Goal: Task Accomplishment & Management: Complete application form

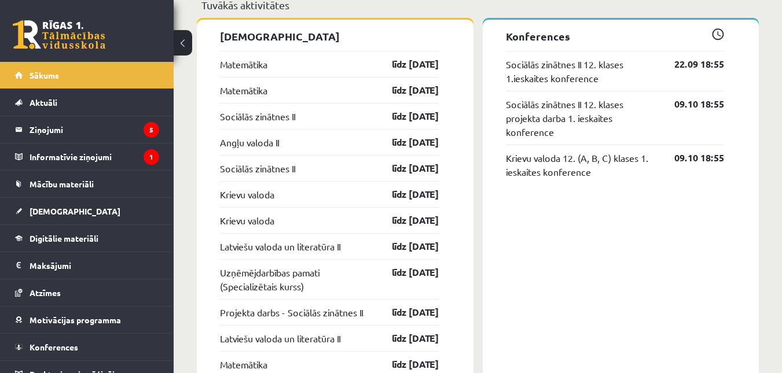
scroll to position [983, 0]
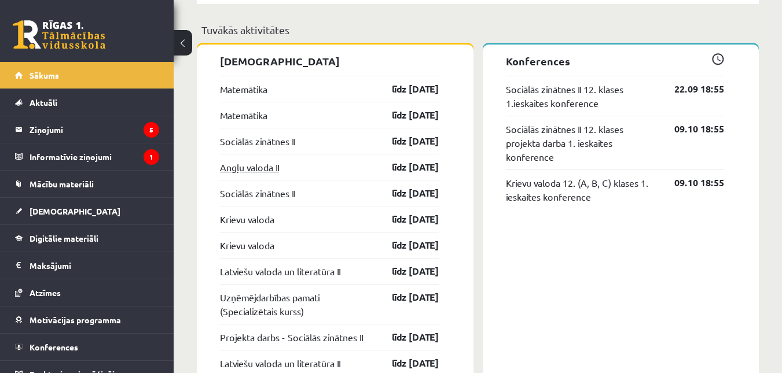
click at [240, 170] on link "Angļu valoda II" at bounding box center [249, 167] width 59 height 14
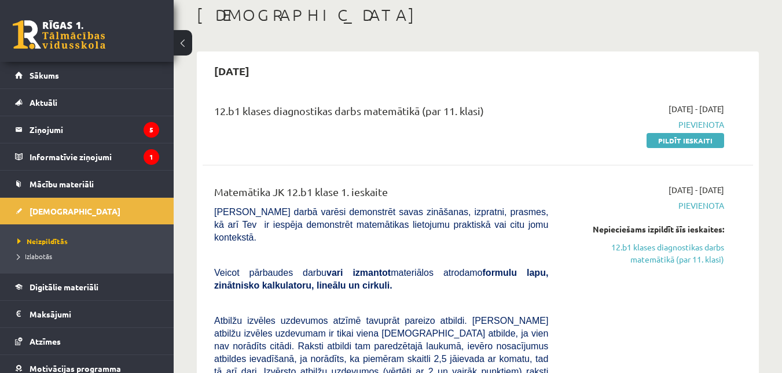
scroll to position [58, 0]
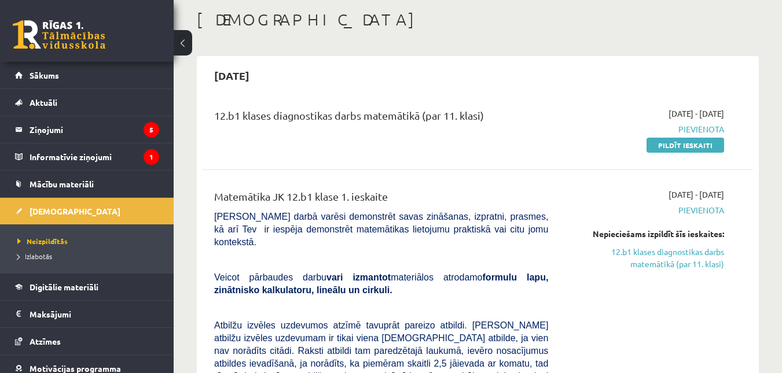
drag, startPoint x: 217, startPoint y: 114, endPoint x: 496, endPoint y: 109, distance: 278.9
click at [496, 109] on div "12.b1 klases diagnostikas darbs matemātikā (par 11. klasi)" at bounding box center [381, 118] width 334 height 21
click at [660, 141] on link "Pildīt ieskaiti" at bounding box center [685, 145] width 78 height 15
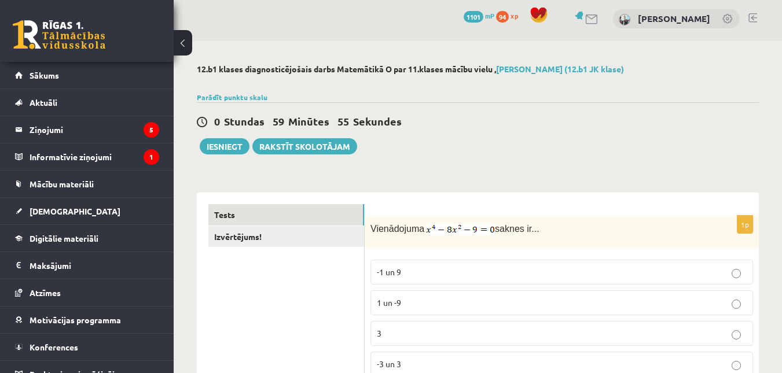
scroll to position [174, 0]
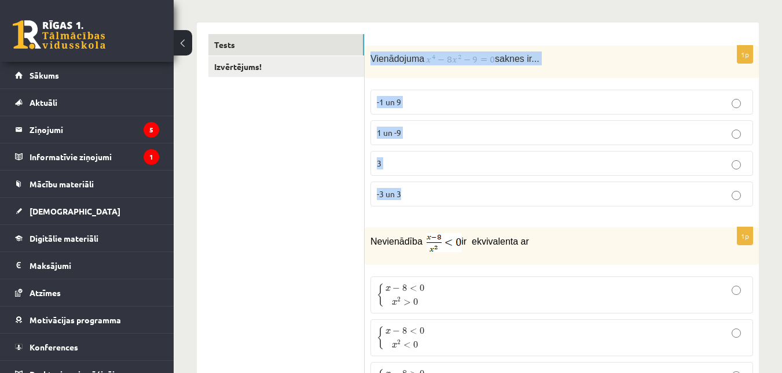
drag, startPoint x: 370, startPoint y: 59, endPoint x: 489, endPoint y: 193, distance: 179.5
click at [489, 193] on div "1p Vienādojuma saknes ir... -1 un 9 1 un -9 3 -3 un 3" at bounding box center [561, 131] width 394 height 170
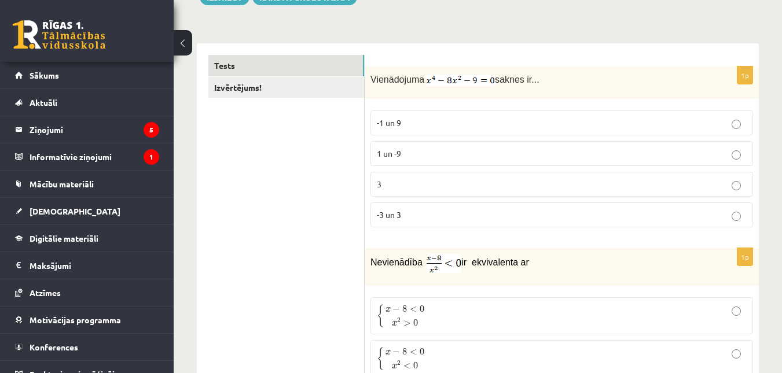
scroll to position [82, 0]
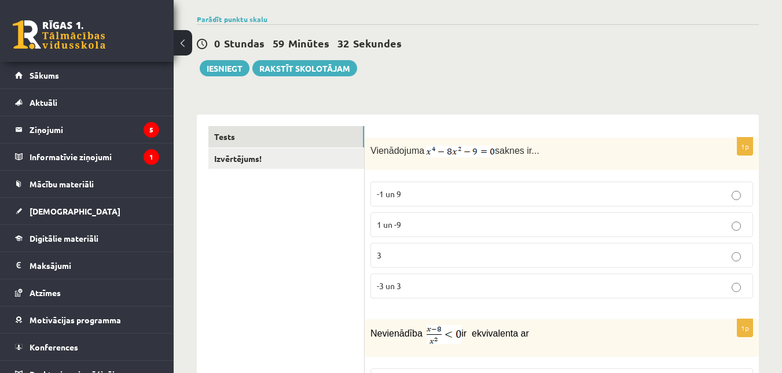
drag, startPoint x: 395, startPoint y: 145, endPoint x: 565, endPoint y: 164, distance: 171.8
click at [565, 164] on div "Vienādojuma saknes ir..." at bounding box center [561, 154] width 394 height 32
copy p "Vienādojuma saknes ir..."
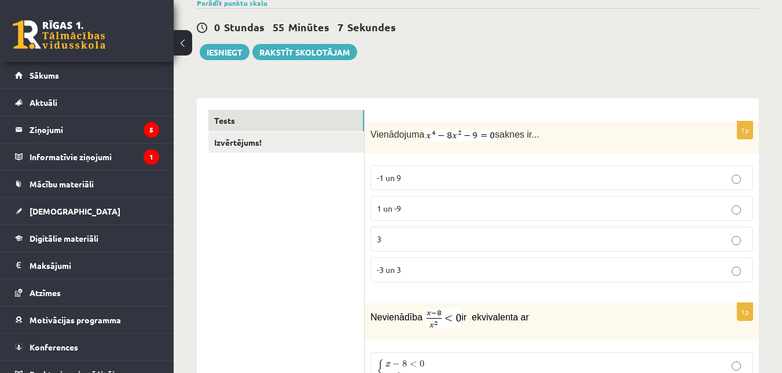
scroll to position [116, 0]
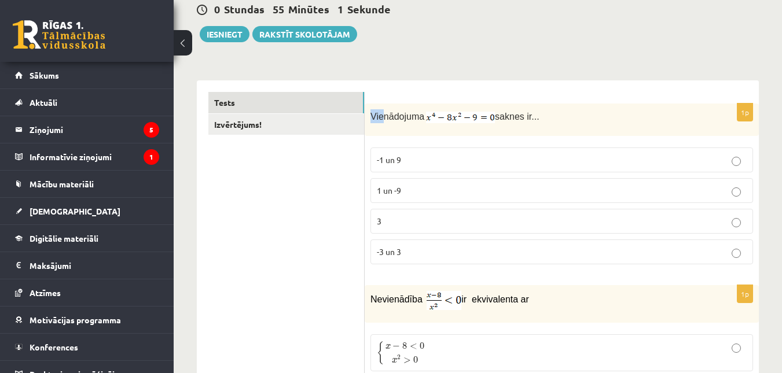
drag, startPoint x: 371, startPoint y: 119, endPoint x: 382, endPoint y: 120, distance: 11.1
click at [382, 120] on span "Vienādojuma" at bounding box center [397, 117] width 54 height 10
click at [387, 130] on div "Vienādojuma saknes ir..." at bounding box center [561, 120] width 394 height 32
click at [445, 113] on img at bounding box center [460, 118] width 69 height 12
drag, startPoint x: 448, startPoint y: 115, endPoint x: 366, endPoint y: 227, distance: 139.0
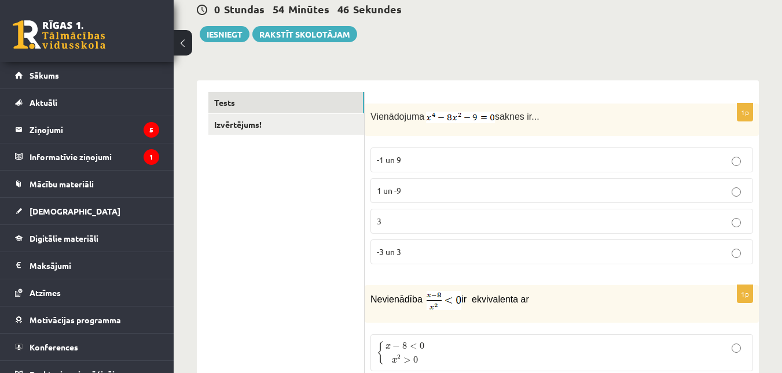
click at [366, 227] on div "1p Vienādojuma saknes ir... -1 un 9 1 un -9 3 -3 un 3" at bounding box center [561, 189] width 394 height 170
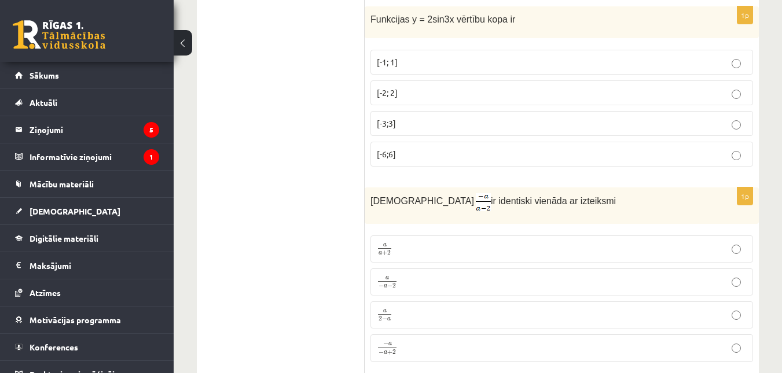
scroll to position [2198, 0]
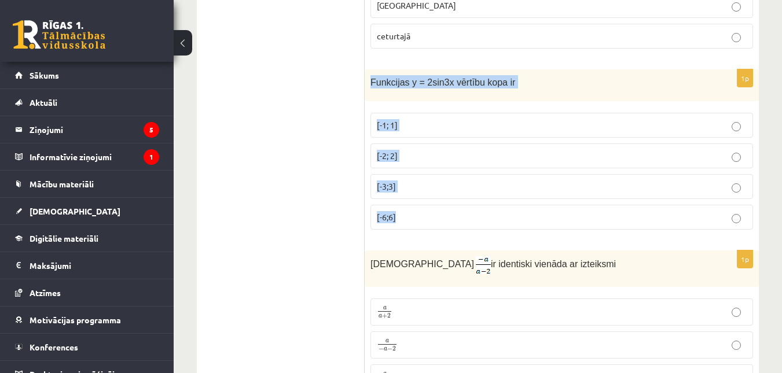
drag, startPoint x: 370, startPoint y: 79, endPoint x: 414, endPoint y: 212, distance: 140.7
click at [414, 212] on div "1p Funkcijas y = 2sin3x vērtību kopa ir [-1; 1] [-2; 2] [-3;3] [-6;6]" at bounding box center [561, 154] width 394 height 170
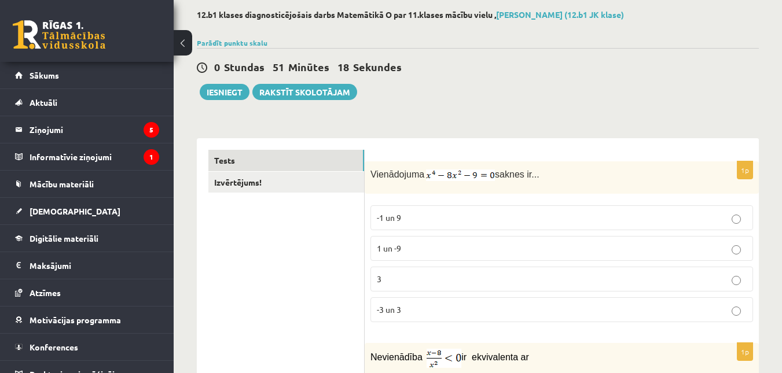
scroll to position [0, 0]
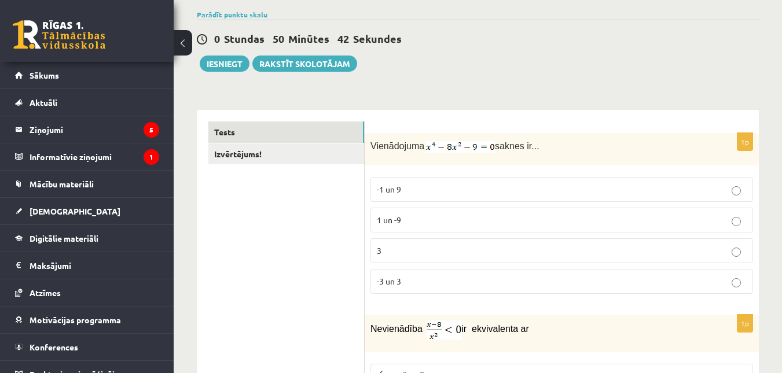
scroll to position [58, 0]
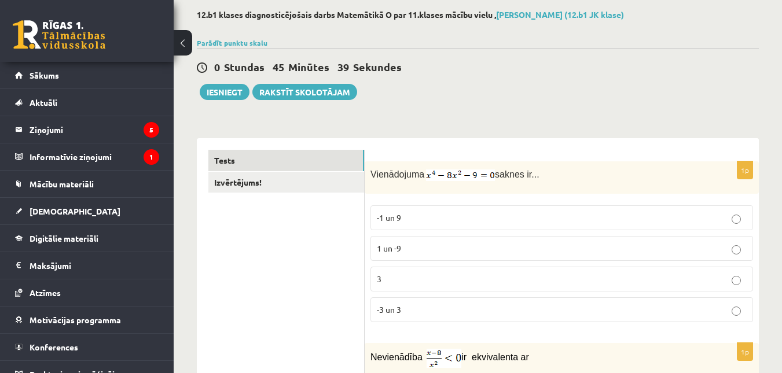
click at [385, 276] on p "3" at bounding box center [562, 279] width 370 height 12
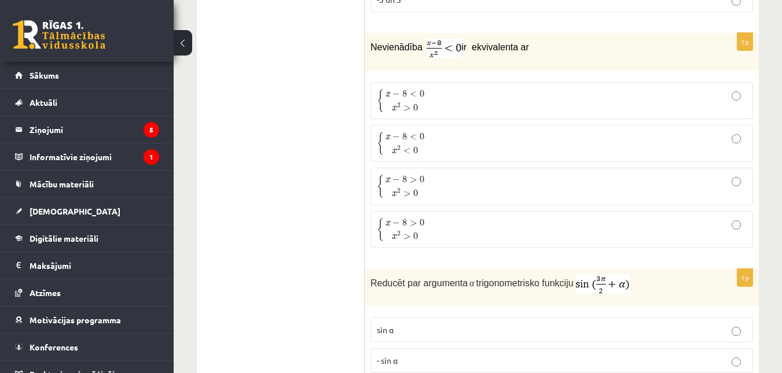
scroll to position [347, 0]
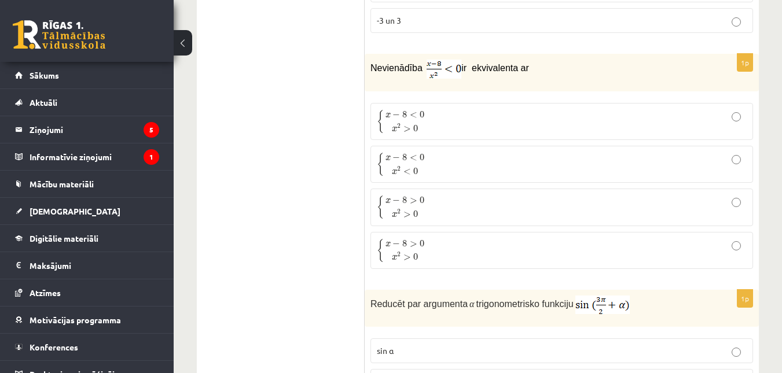
click at [534, 168] on p "{ x − 8 < 0 x 2 < 0 { x − 8 < 0 x 2 < 0" at bounding box center [562, 164] width 370 height 24
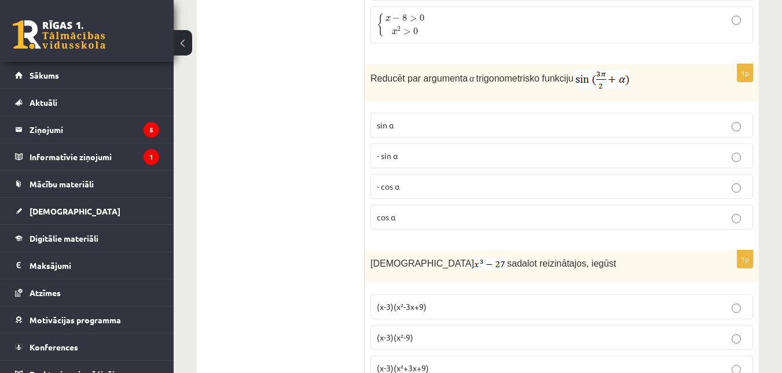
scroll to position [579, 0]
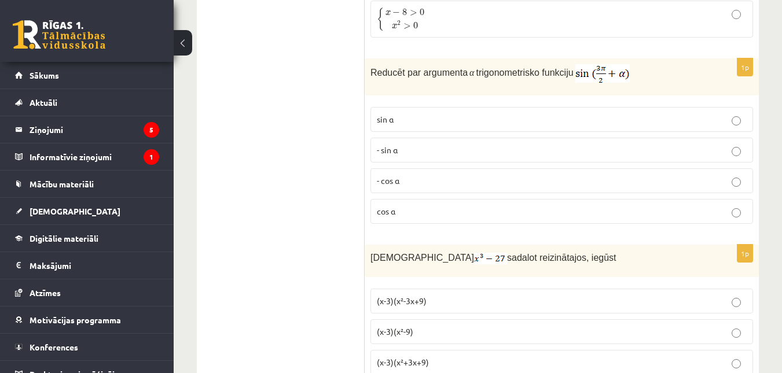
click at [469, 163] on label "- sin ⁡α" at bounding box center [561, 150] width 382 height 25
click at [468, 173] on label "- cos ⁡α" at bounding box center [561, 180] width 382 height 25
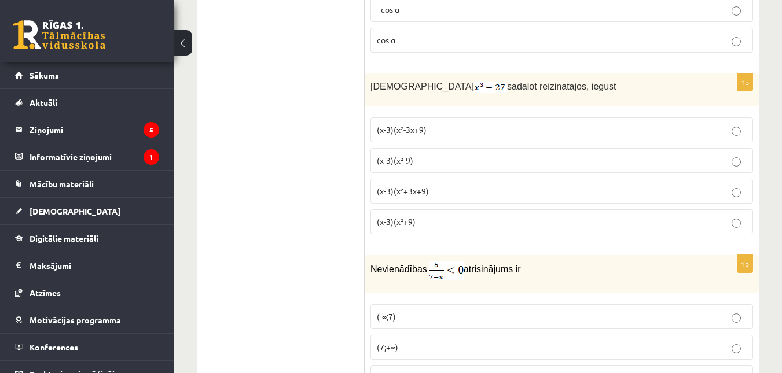
scroll to position [752, 0]
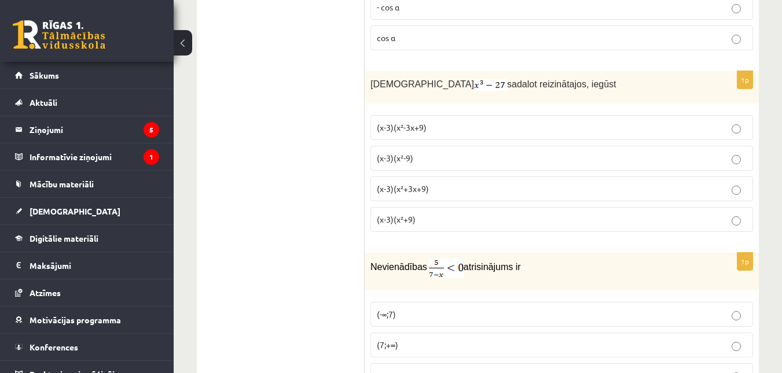
click at [483, 190] on p "(x-3)(x²+3x+9)" at bounding box center [562, 189] width 370 height 12
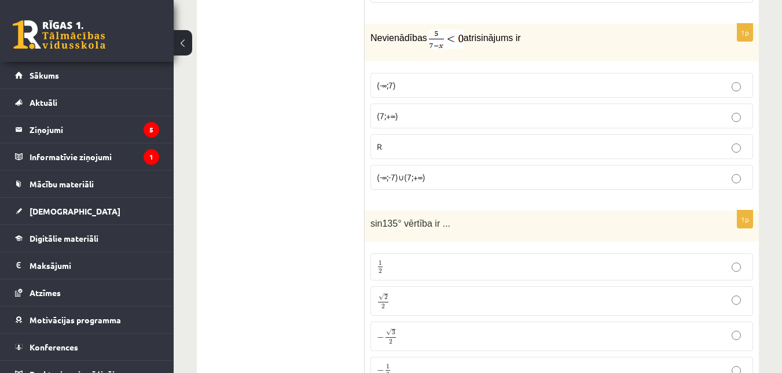
scroll to position [983, 0]
click at [440, 170] on p "(-∞;-7)∪(7;+∞)" at bounding box center [562, 175] width 370 height 12
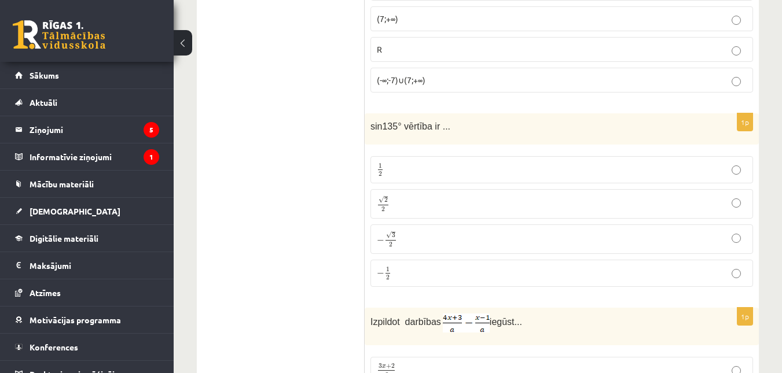
scroll to position [1099, 0]
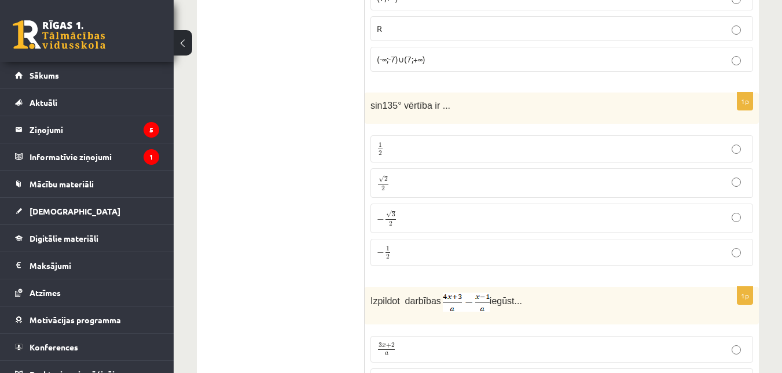
click at [425, 183] on p "√ 2 2 2 2" at bounding box center [562, 183] width 370 height 17
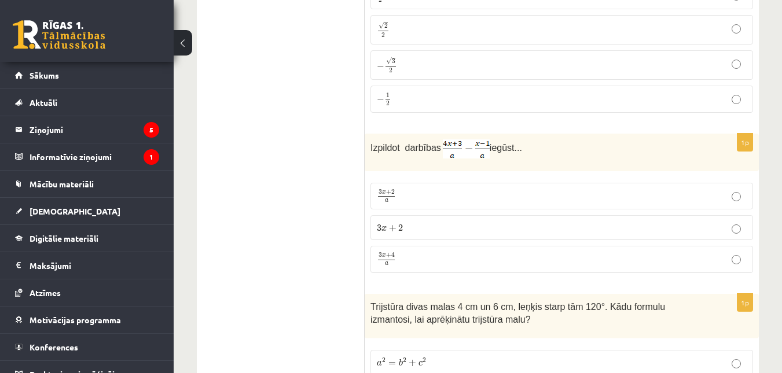
scroll to position [1273, 0]
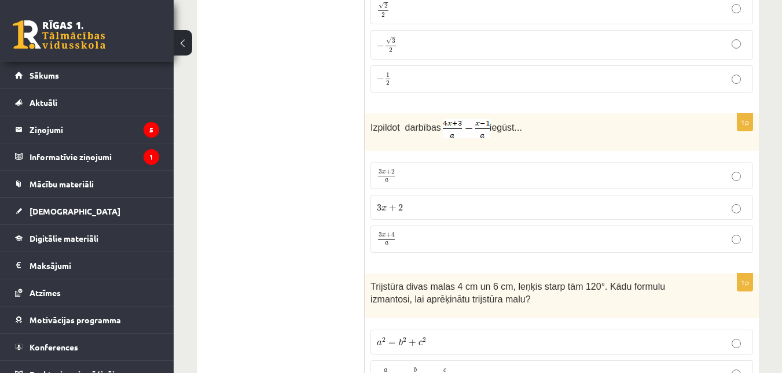
click at [455, 231] on label "3 x + 4 a 3 x + 4 a" at bounding box center [561, 239] width 382 height 27
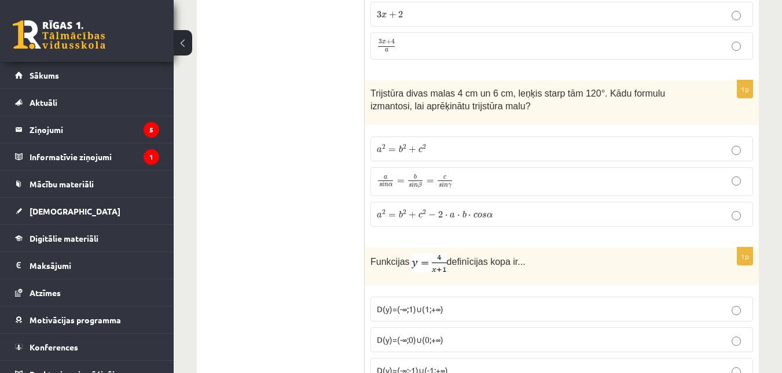
scroll to position [1446, 0]
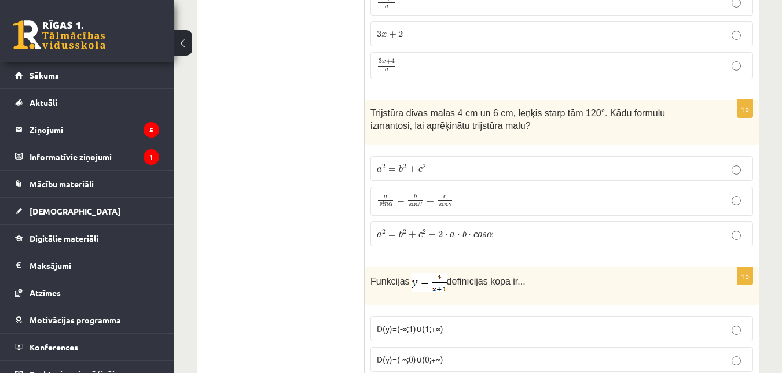
click at [448, 207] on span "γ" at bounding box center [449, 206] width 3 height 5
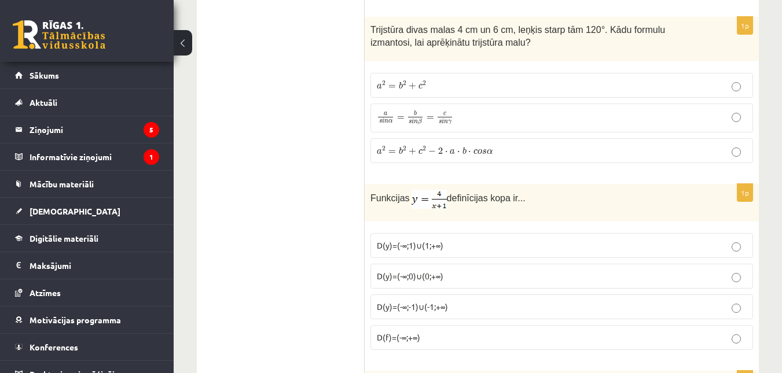
scroll to position [1678, 0]
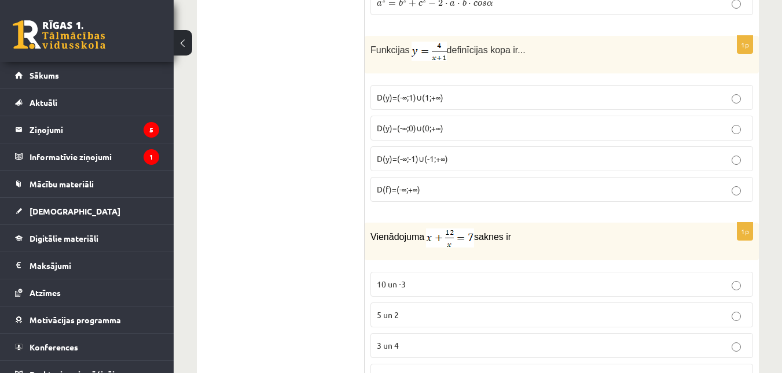
click at [423, 100] on span "D(y)=(-∞;1)∪(1;+∞)" at bounding box center [410, 97] width 67 height 10
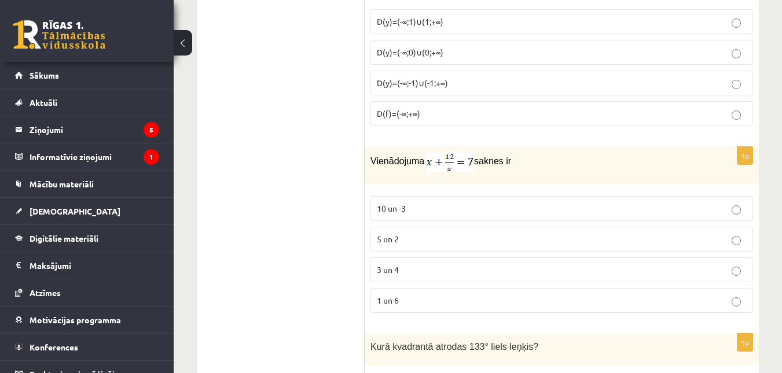
scroll to position [1851, 0]
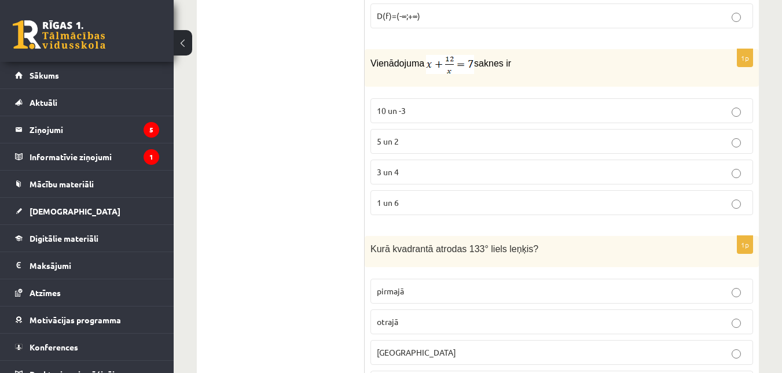
click at [429, 174] on p "3 un 4" at bounding box center [562, 172] width 370 height 12
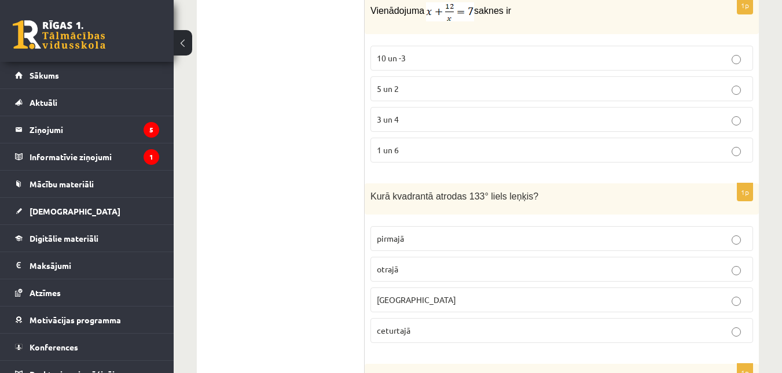
scroll to position [2025, 0]
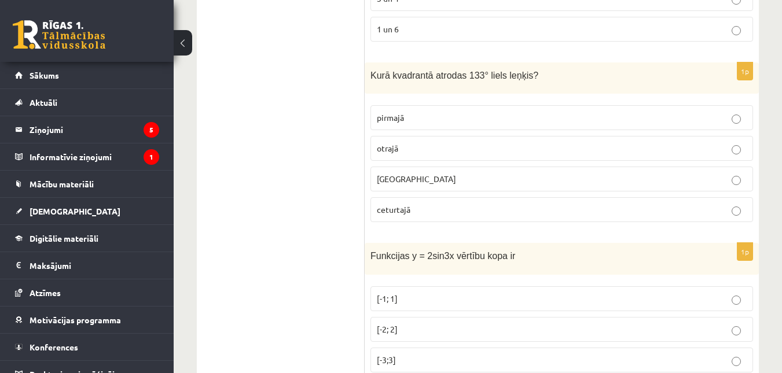
click at [395, 183] on span "trešajā" at bounding box center [416, 179] width 79 height 10
click at [461, 119] on p "pirmajā" at bounding box center [562, 118] width 370 height 12
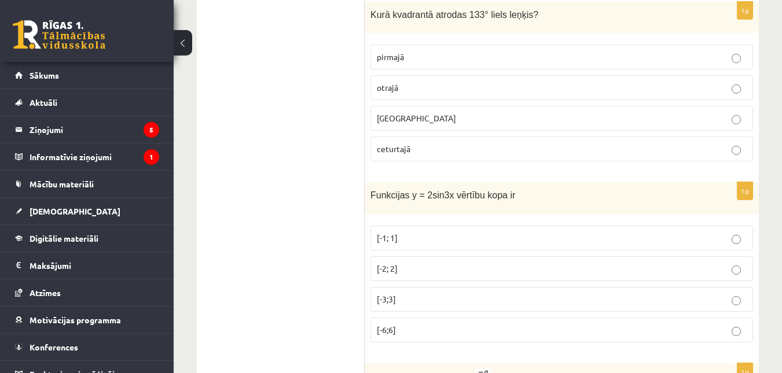
scroll to position [2198, 0]
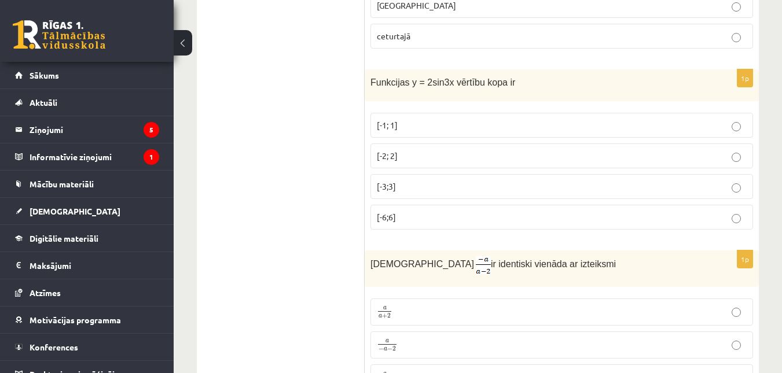
click at [439, 186] on p "[-3;3]" at bounding box center [562, 186] width 370 height 12
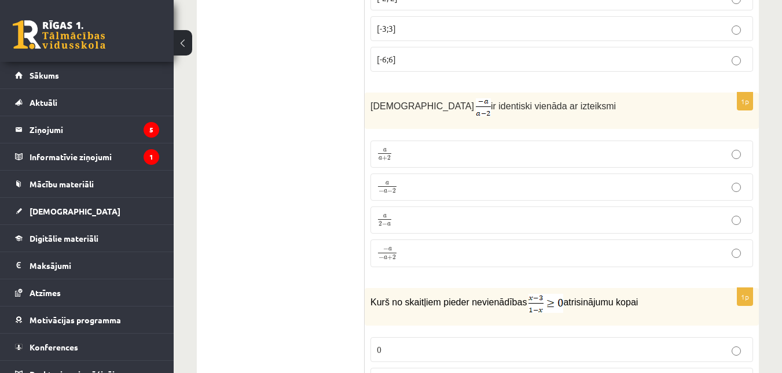
scroll to position [2372, 0]
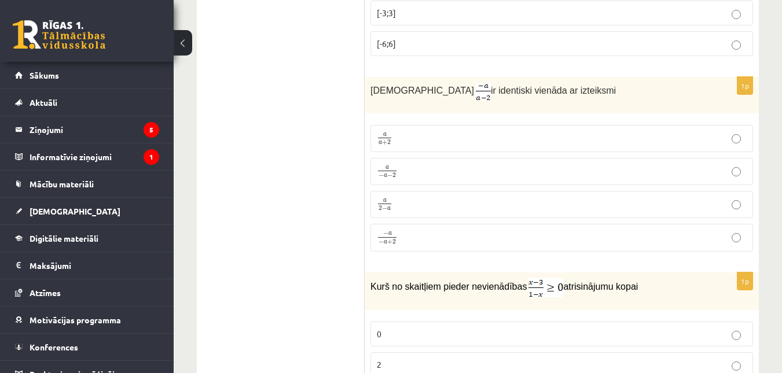
click at [408, 173] on p "a − a − 2 a − a − 2" at bounding box center [562, 171] width 370 height 14
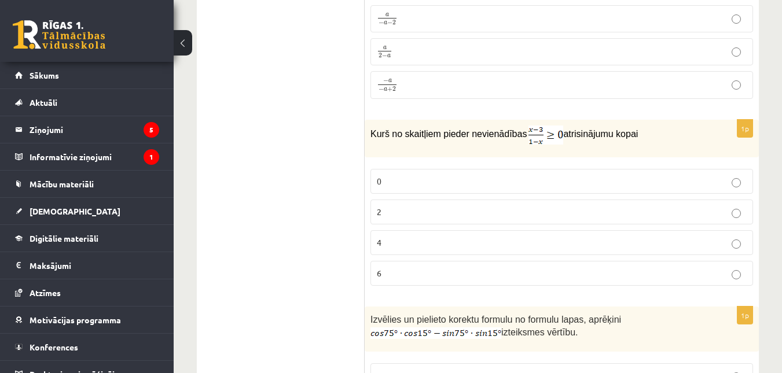
scroll to position [2545, 0]
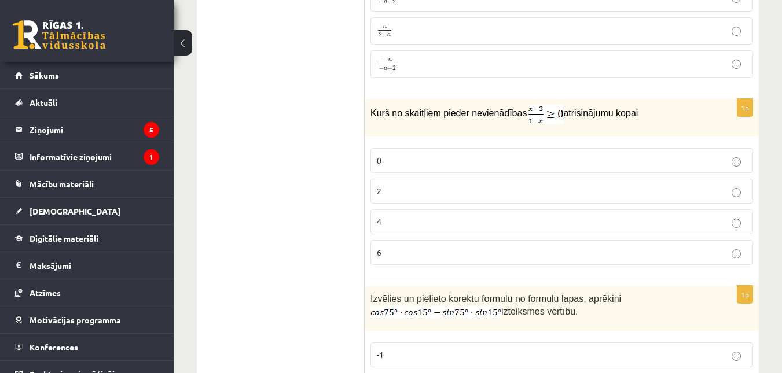
click at [418, 157] on p "0" at bounding box center [562, 160] width 370 height 12
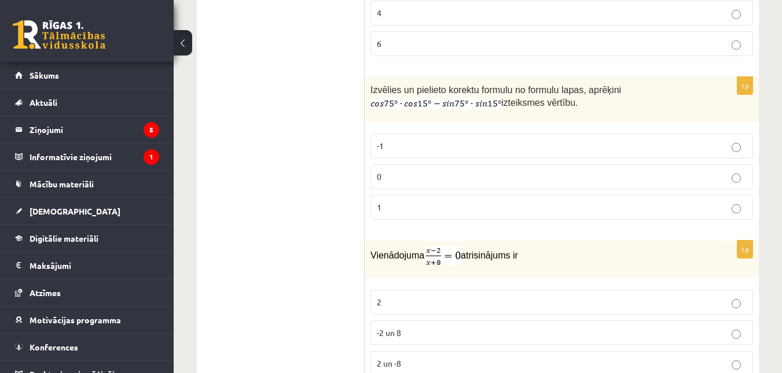
scroll to position [2777, 0]
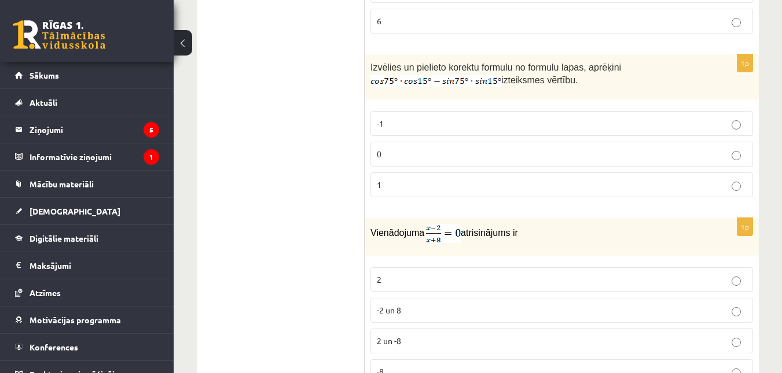
click at [401, 148] on p "0" at bounding box center [562, 154] width 370 height 12
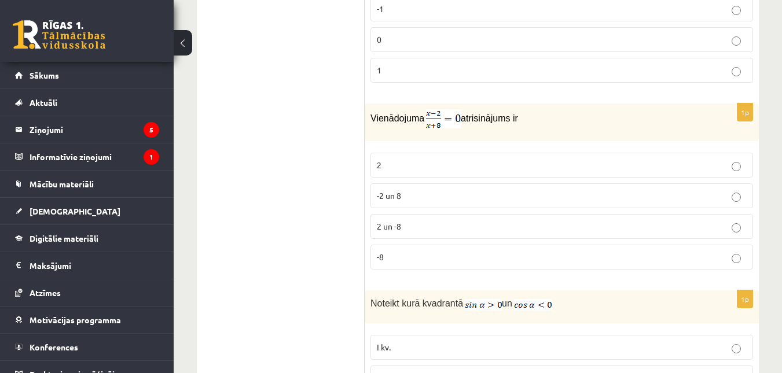
scroll to position [2893, 0]
click at [413, 158] on p "2" at bounding box center [562, 164] width 370 height 12
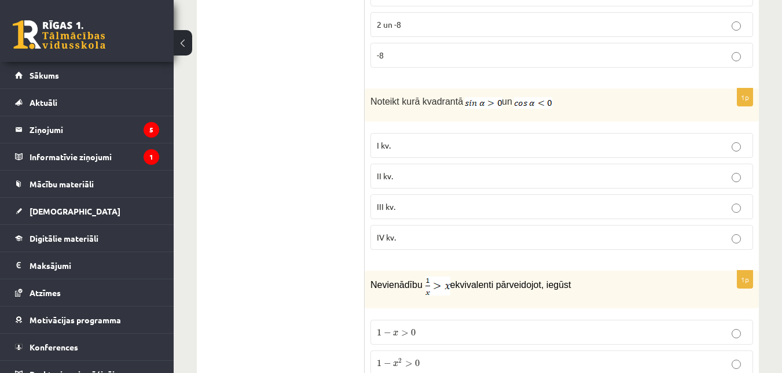
scroll to position [3066, 0]
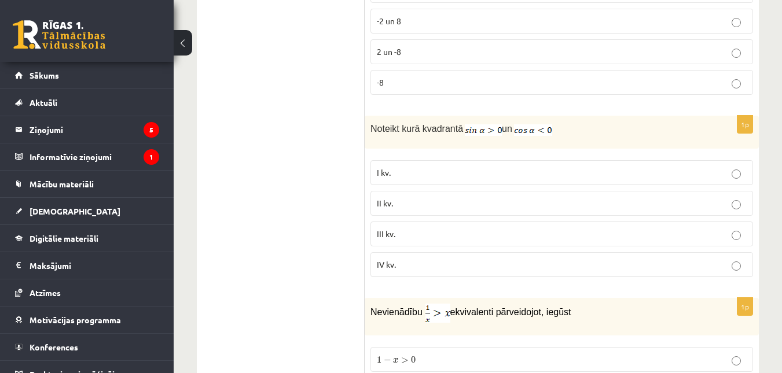
click at [417, 193] on label "II kv." at bounding box center [561, 203] width 382 height 25
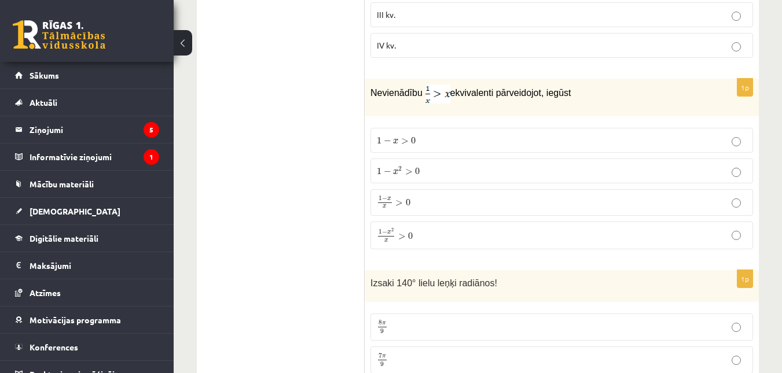
scroll to position [3298, 0]
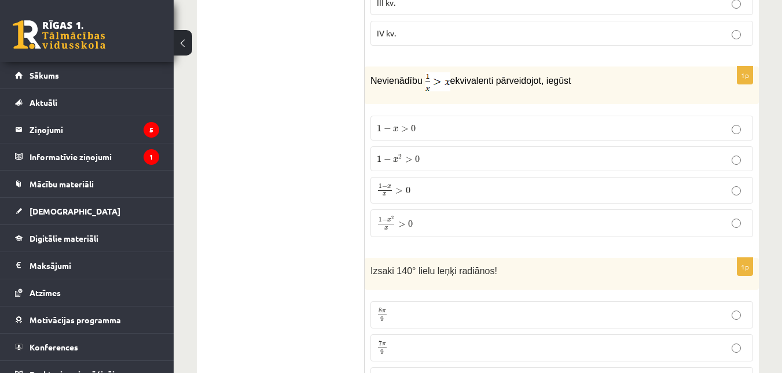
click at [433, 130] on p "1 − x > 0 1 − x > 0" at bounding box center [562, 128] width 370 height 12
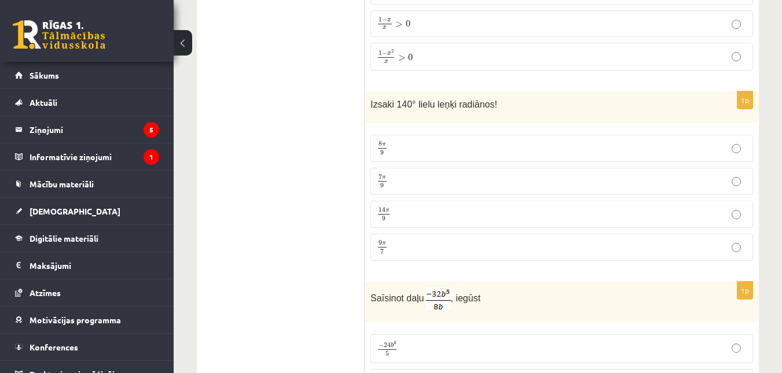
scroll to position [3471, 0]
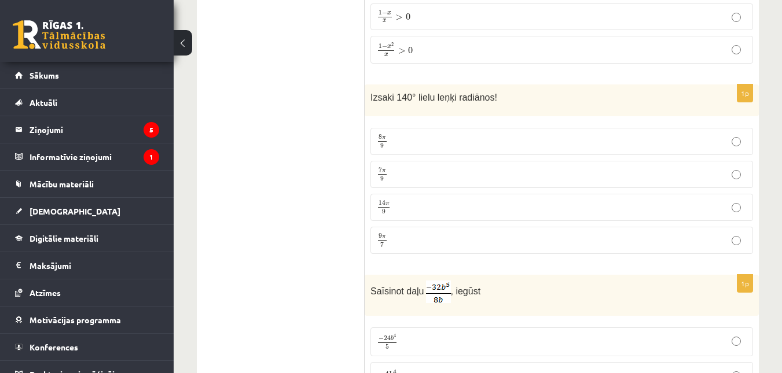
click at [421, 177] on p "7 π 9 7 π 9" at bounding box center [562, 174] width 370 height 14
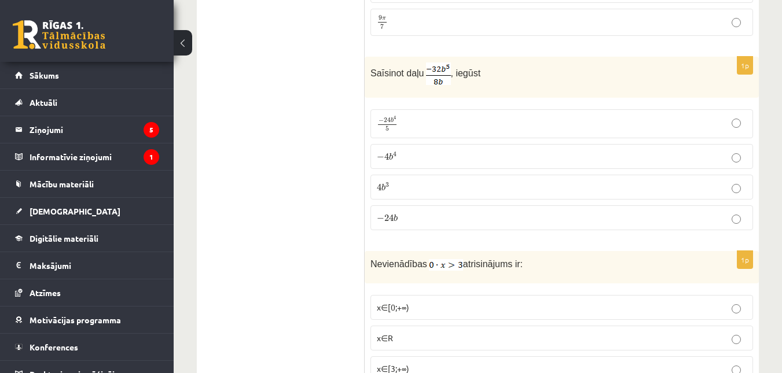
scroll to position [3702, 0]
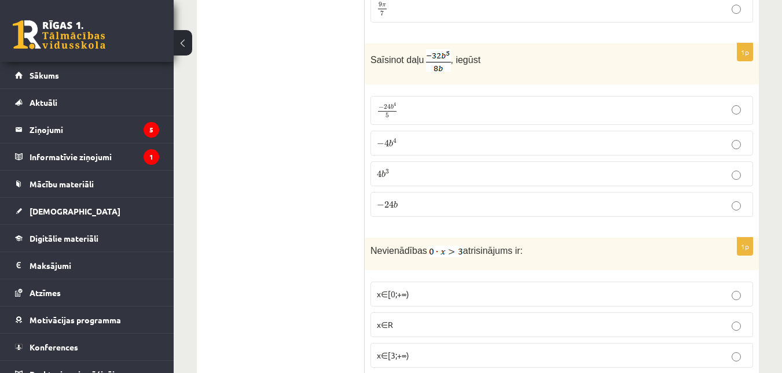
click at [435, 100] on label "− 24 b 4 5 − 24 b 4 5" at bounding box center [561, 110] width 382 height 29
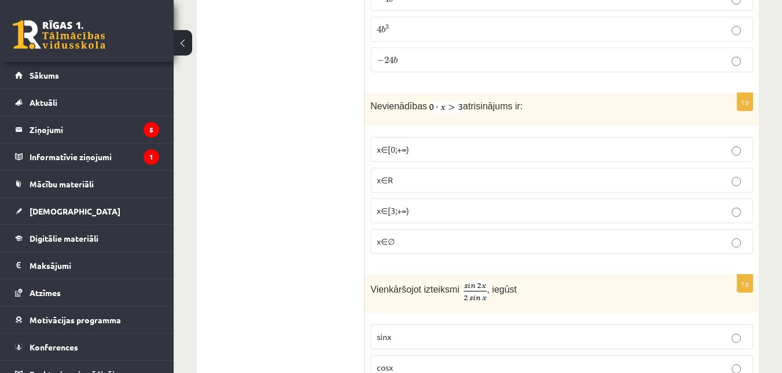
scroll to position [3876, 0]
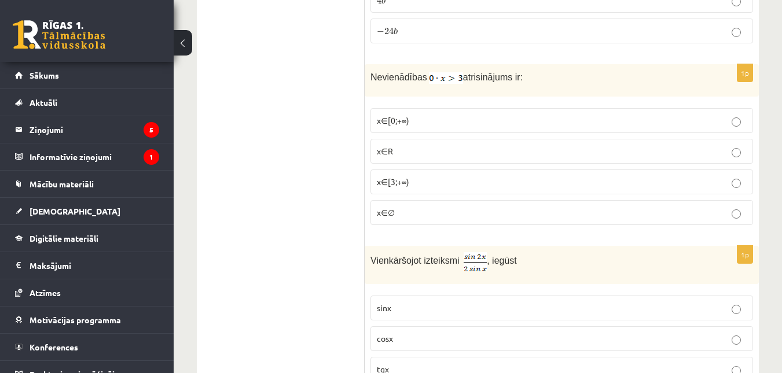
click at [421, 176] on p "x∈[3;+∞)" at bounding box center [562, 182] width 370 height 12
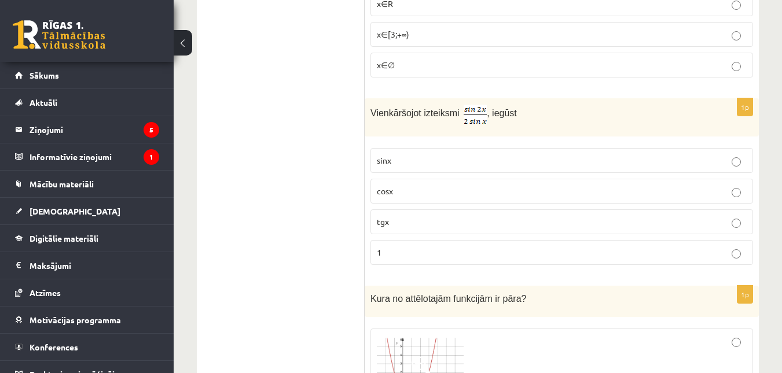
scroll to position [4050, 0]
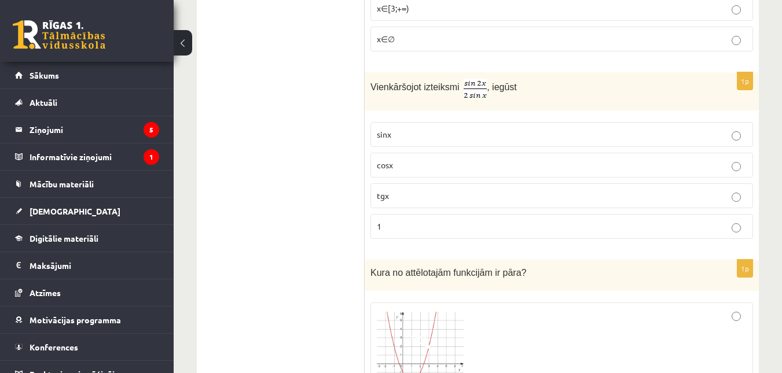
click at [420, 169] on label "cosx" at bounding box center [561, 165] width 382 height 25
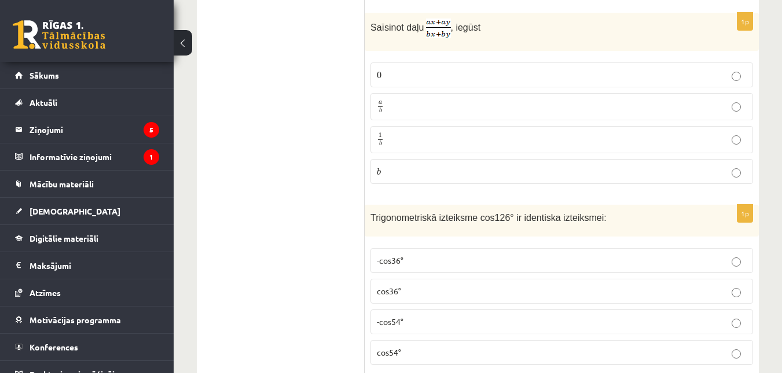
scroll to position [4455, 0]
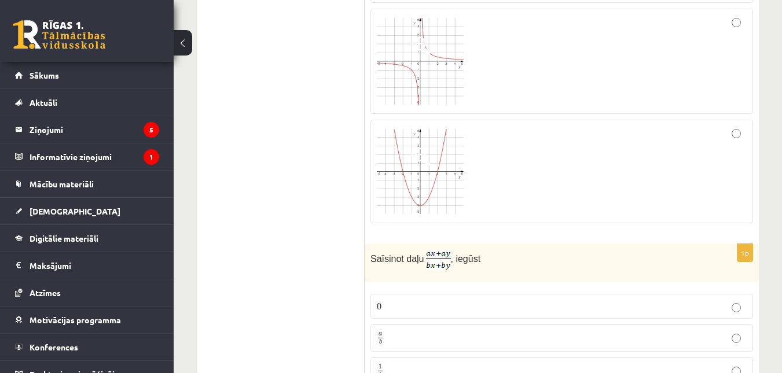
click at [420, 169] on img at bounding box center [420, 172] width 87 height 86
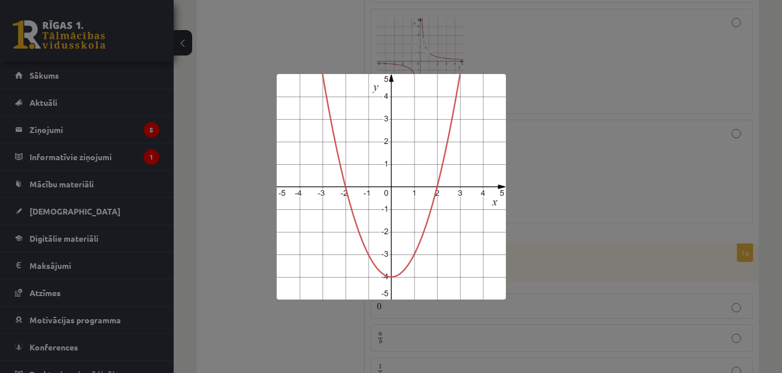
click at [420, 169] on img at bounding box center [391, 187] width 229 height 226
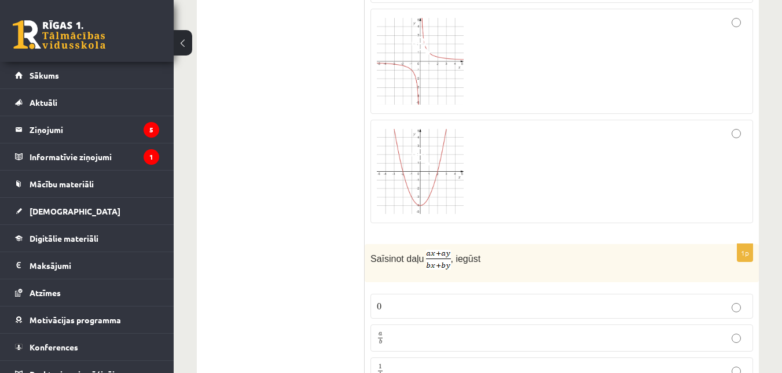
click at [420, 169] on img at bounding box center [420, 172] width 87 height 86
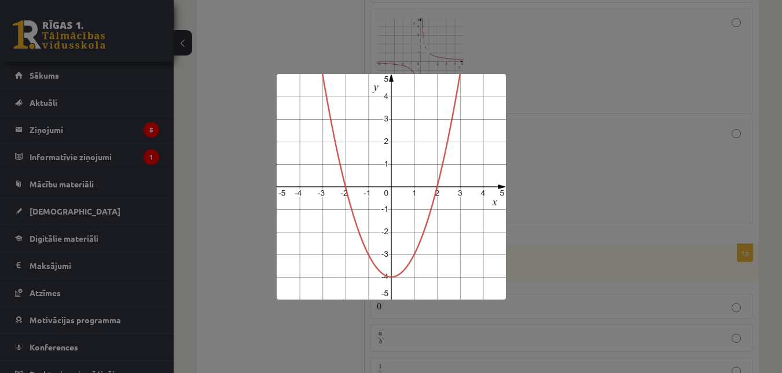
click at [420, 169] on img at bounding box center [391, 187] width 229 height 226
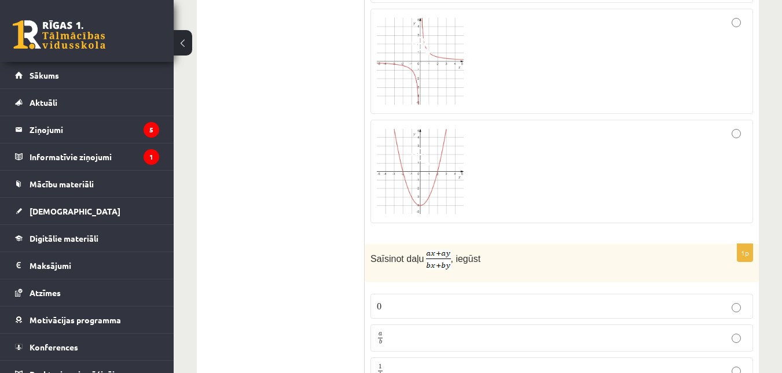
click at [568, 160] on div at bounding box center [562, 171] width 370 height 91
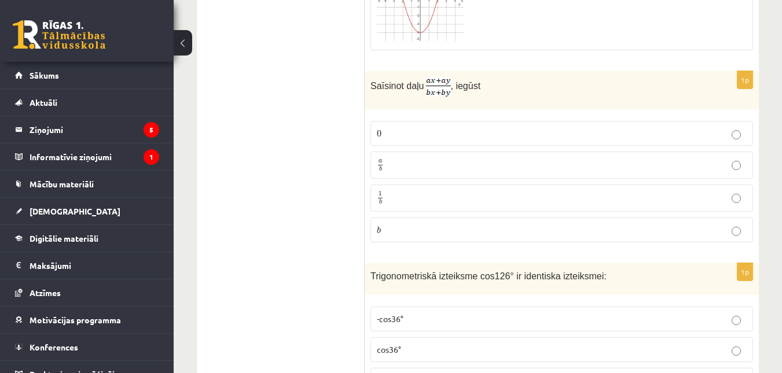
scroll to position [4628, 0]
click at [487, 151] on label "a b a b" at bounding box center [561, 164] width 382 height 27
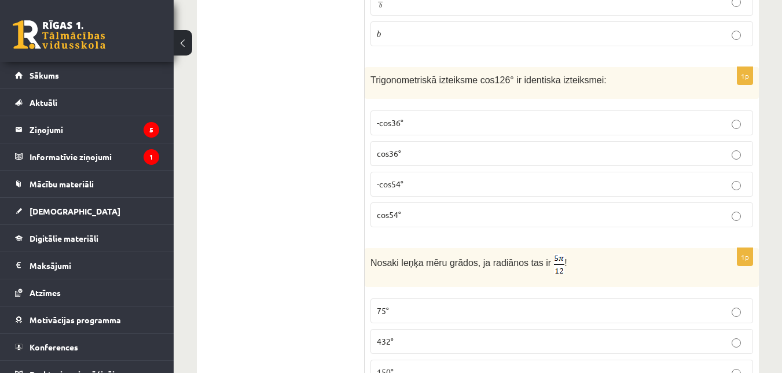
scroll to position [4802, 0]
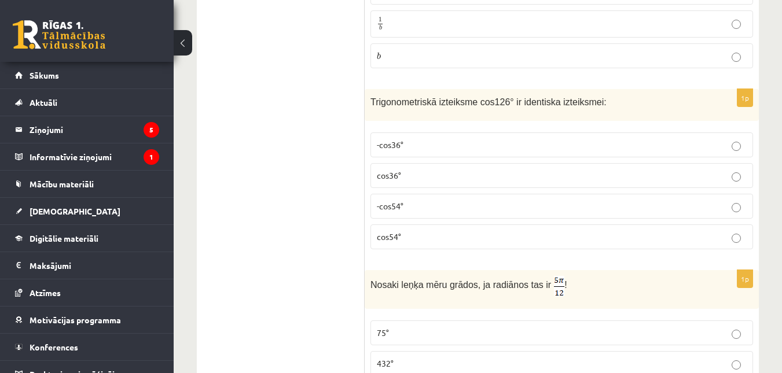
click at [436, 178] on p "cos36°" at bounding box center [562, 176] width 370 height 12
click at [425, 141] on p "-cos36°" at bounding box center [562, 145] width 370 height 12
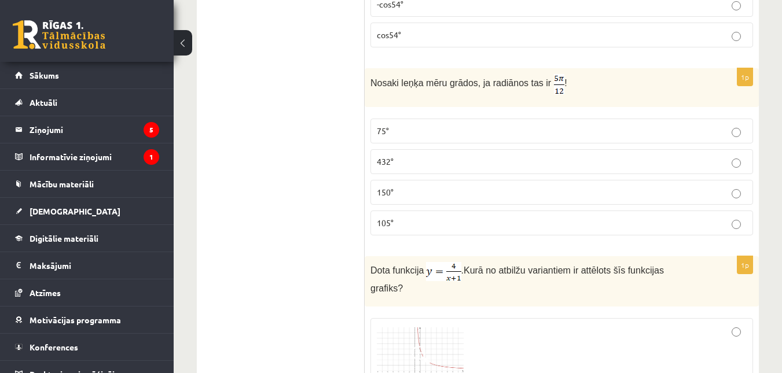
scroll to position [4975, 0]
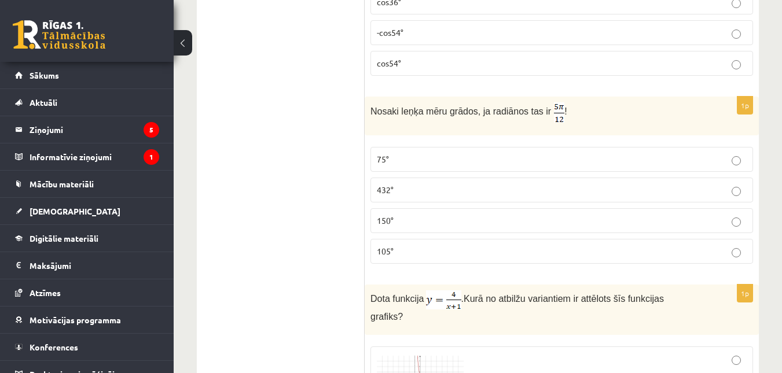
click at [426, 153] on p "75°" at bounding box center [562, 159] width 370 height 12
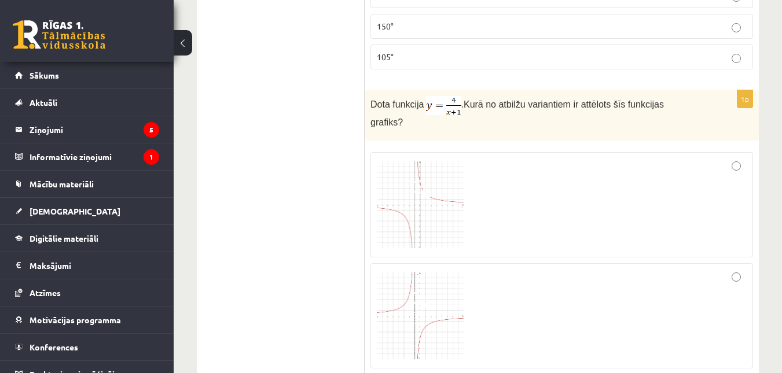
scroll to position [5207, 0]
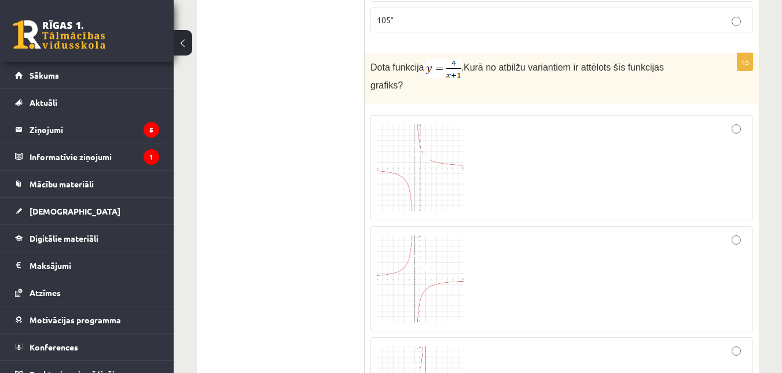
click at [688, 252] on div at bounding box center [562, 279] width 370 height 93
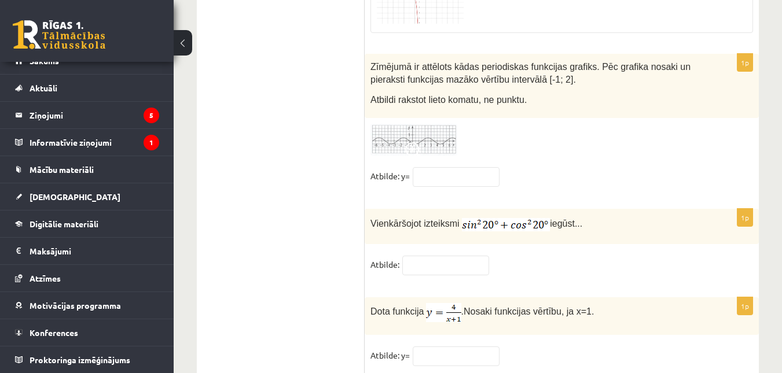
scroll to position [5751, 0]
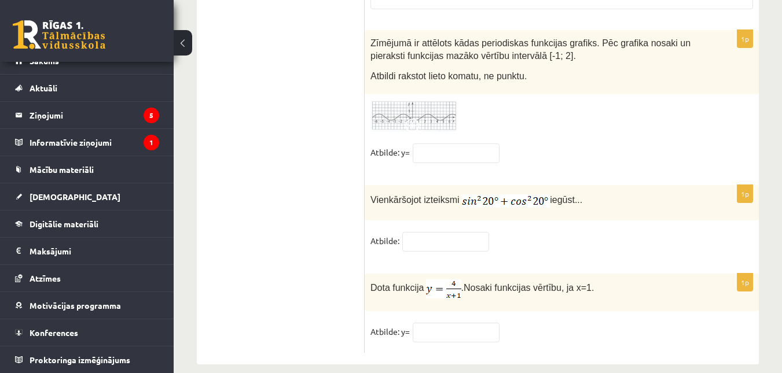
click at [415, 119] on span at bounding box center [414, 128] width 19 height 19
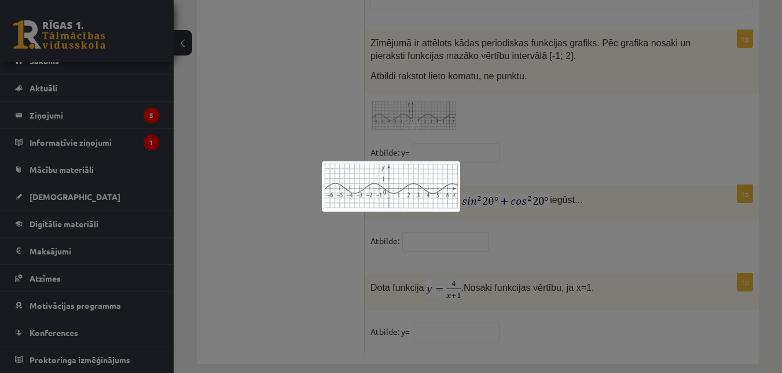
click at [488, 245] on div at bounding box center [391, 186] width 782 height 373
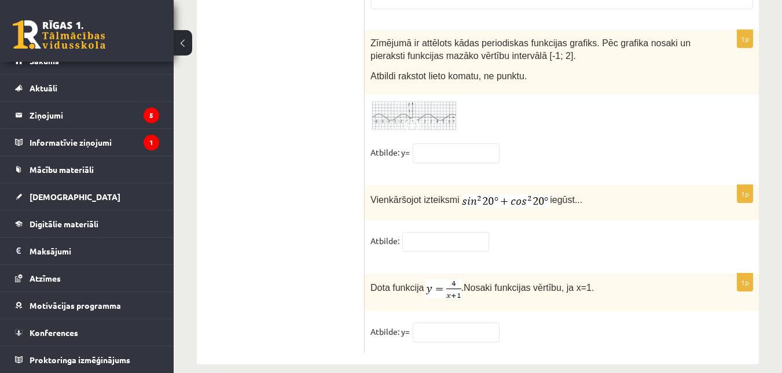
click at [434, 237] on fieldset "Atbilde:" at bounding box center [561, 244] width 382 height 24
click at [437, 234] on input "text" at bounding box center [445, 242] width 87 height 20
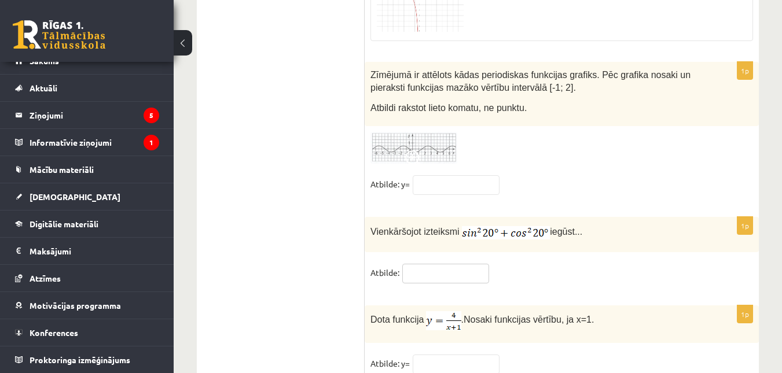
scroll to position [5693, 0]
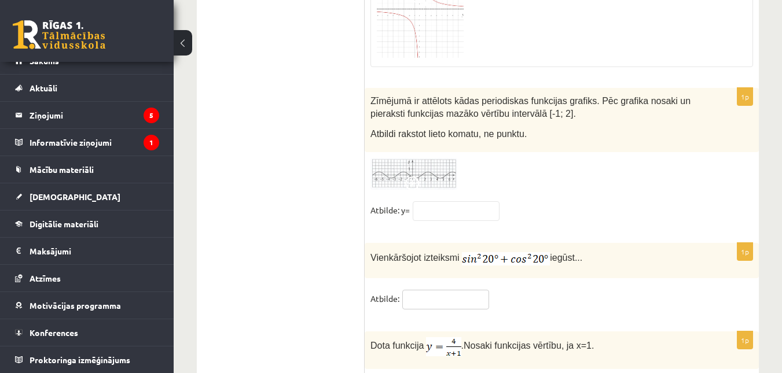
click at [425, 290] on input "text" at bounding box center [445, 300] width 87 height 20
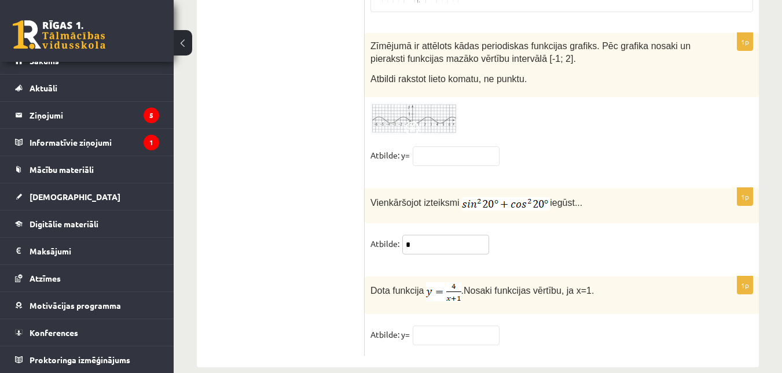
scroll to position [5751, 0]
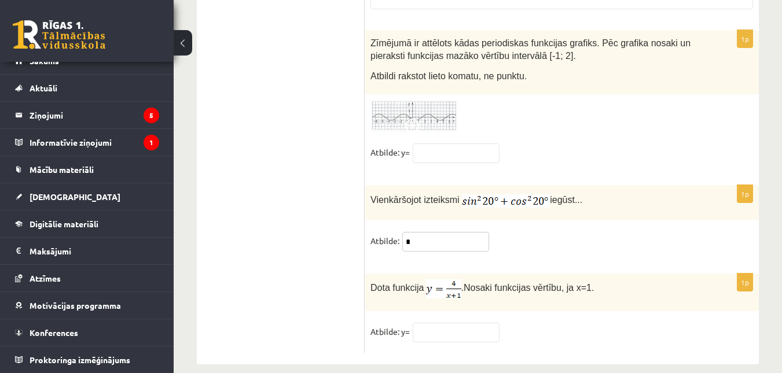
type input "*"
click at [429, 323] on input "text" at bounding box center [455, 333] width 87 height 20
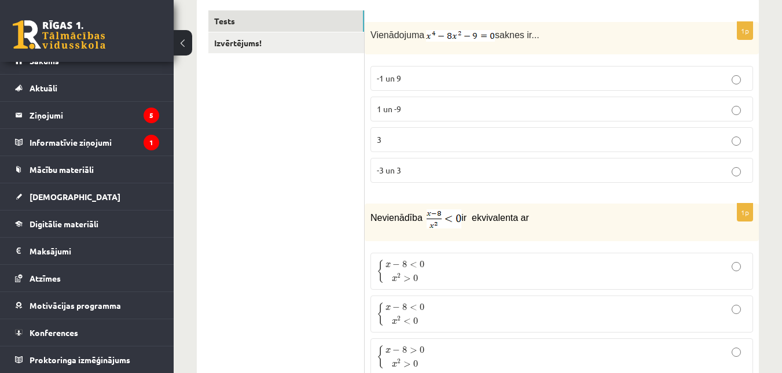
scroll to position [0, 0]
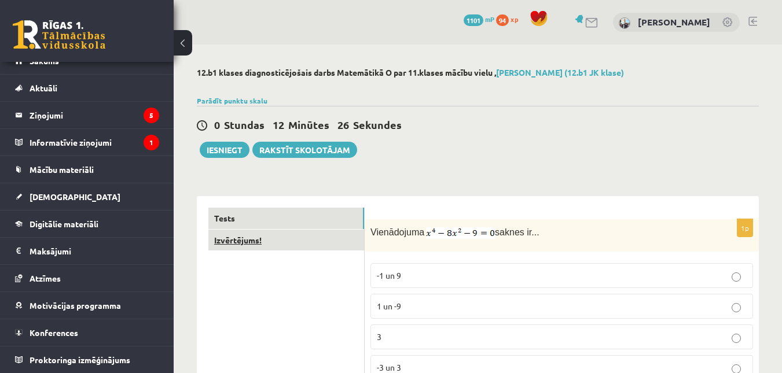
type input "*"
click at [296, 246] on link "Izvērtējums!" at bounding box center [286, 240] width 156 height 21
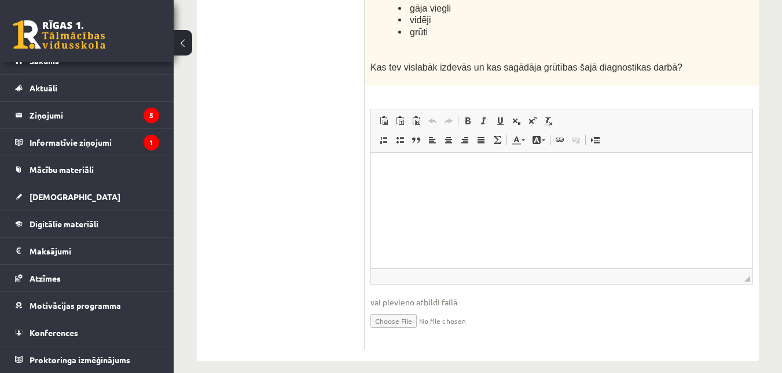
scroll to position [195, 0]
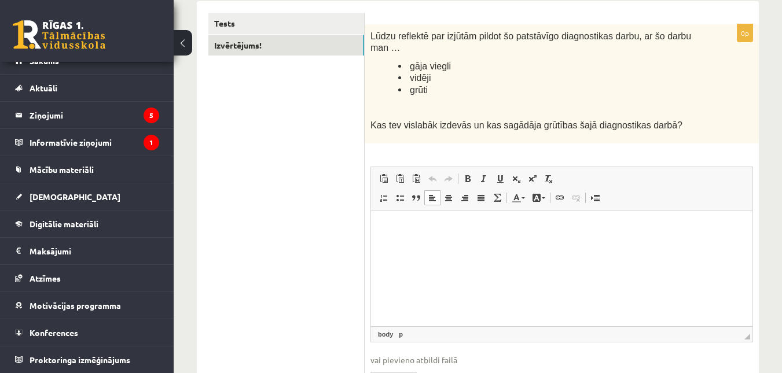
click at [475, 239] on html at bounding box center [561, 227] width 381 height 35
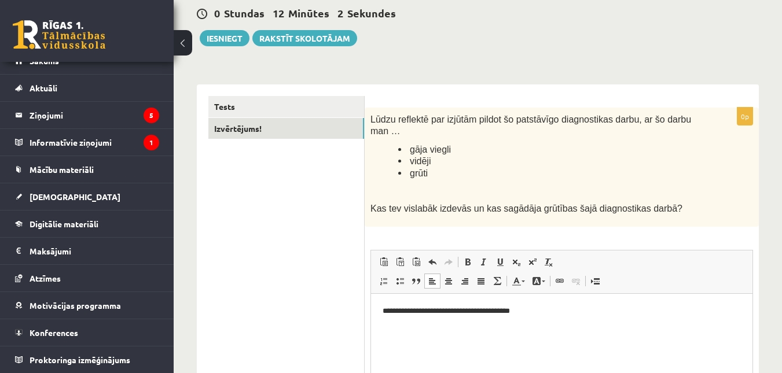
scroll to position [21, 0]
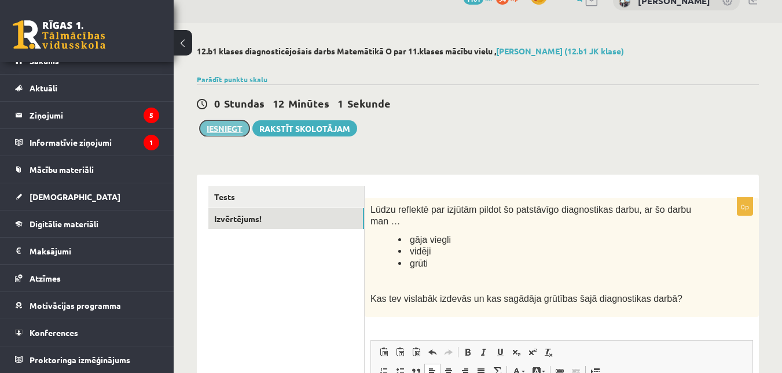
click at [232, 131] on button "Iesniegt" at bounding box center [225, 128] width 50 height 16
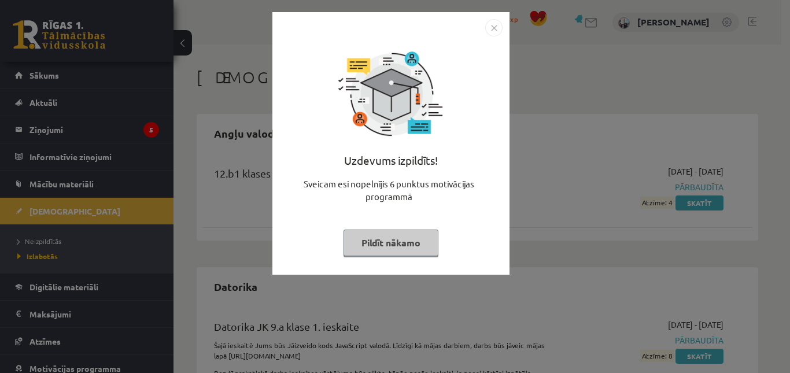
click at [404, 235] on button "Pildīt nākamo" at bounding box center [391, 243] width 95 height 27
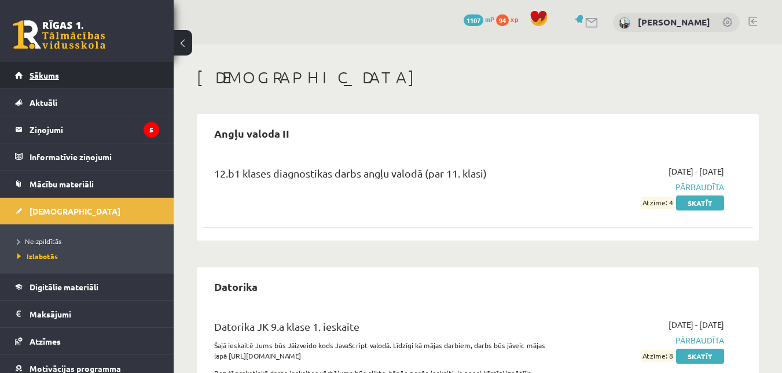
click at [65, 82] on link "Sākums" at bounding box center [87, 75] width 144 height 27
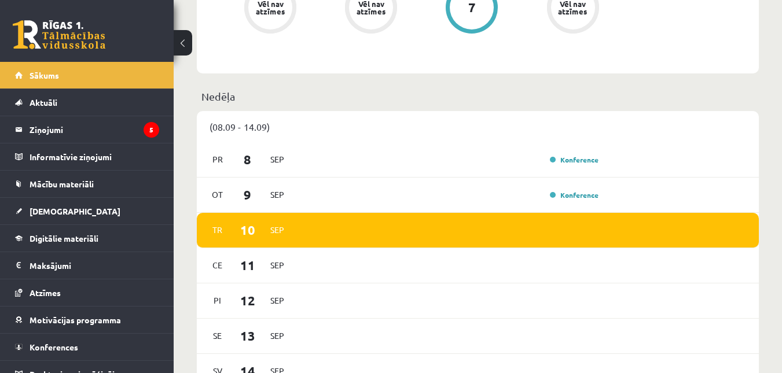
scroll to position [521, 0]
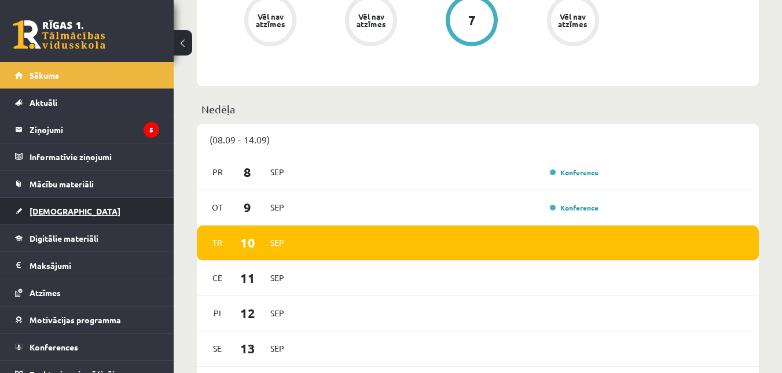
click at [35, 215] on span "[DEMOGRAPHIC_DATA]" at bounding box center [75, 211] width 91 height 10
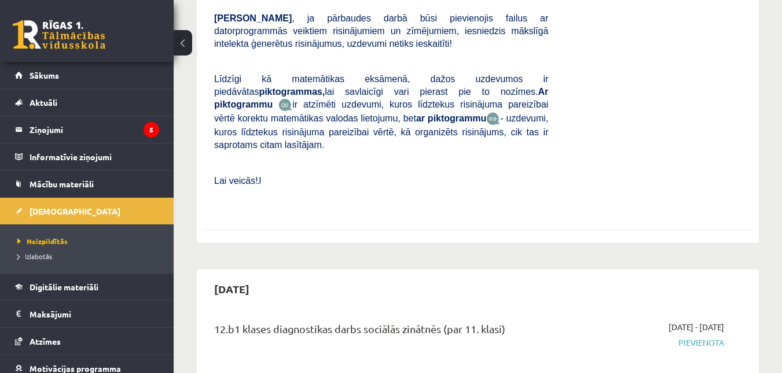
scroll to position [289, 0]
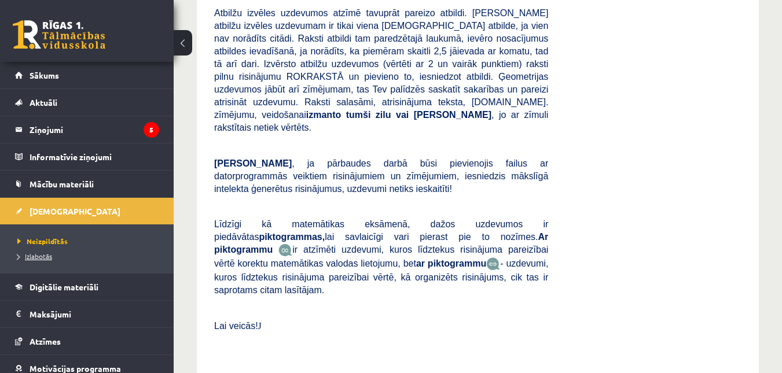
click at [42, 257] on span "Izlabotās" at bounding box center [34, 256] width 35 height 9
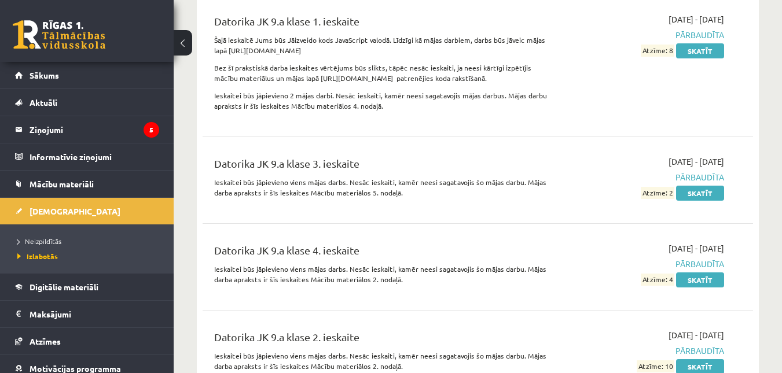
scroll to position [405, 0]
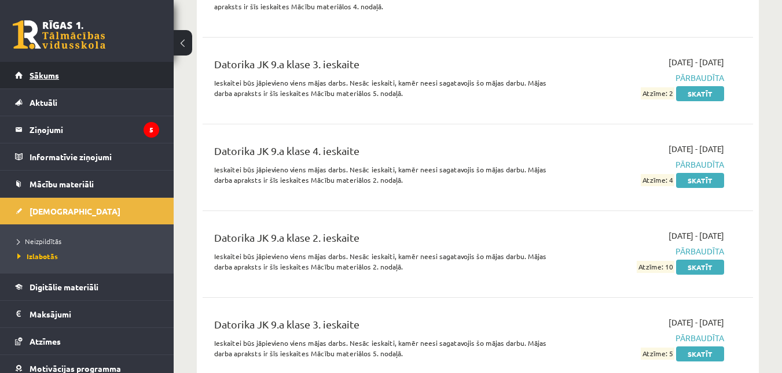
click at [49, 64] on link "Sākums" at bounding box center [87, 75] width 144 height 27
